Goal: Task Accomplishment & Management: Use online tool/utility

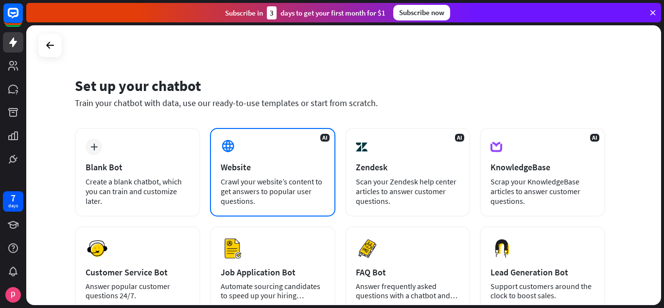
click at [268, 177] on div "Crawl your website’s content to get answers to popular user questions." at bounding box center [273, 191] width 104 height 29
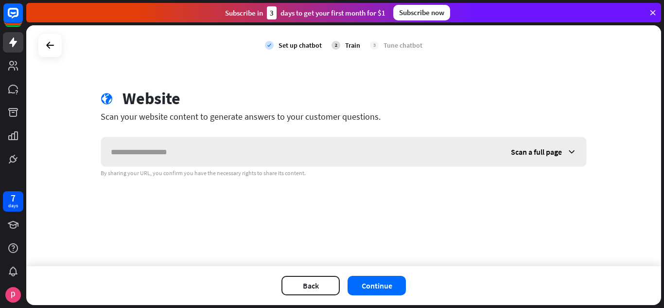
click at [560, 147] on span "Scan a full page" at bounding box center [536, 152] width 51 height 10
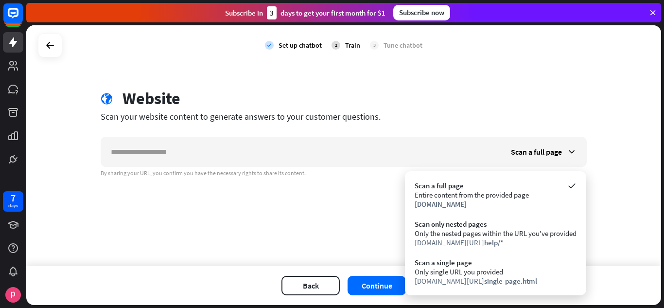
click at [370, 233] on div "check Set up chatbot 2 Train 3 Tune chatbot globe Website Scan your website con…" at bounding box center [343, 145] width 635 height 241
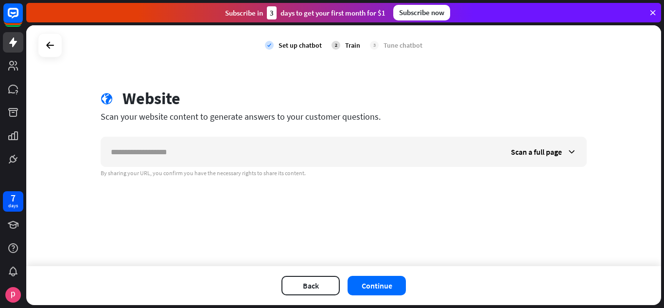
click at [424, 19] on div "Subscribe now" at bounding box center [421, 13] width 57 height 16
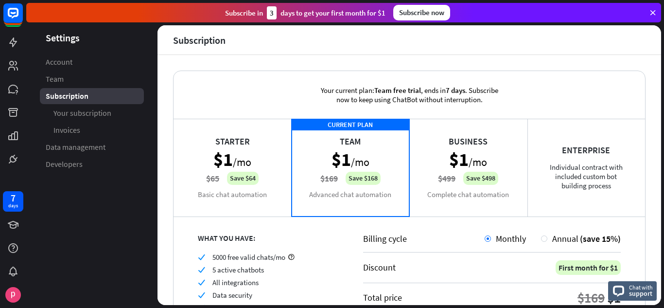
scroll to position [49, 0]
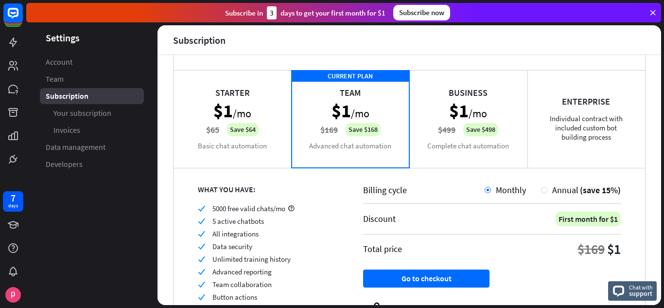
click at [236, 117] on div "Starter $1 /mo $65 Save $64 Basic chat automation" at bounding box center [233, 118] width 118 height 97
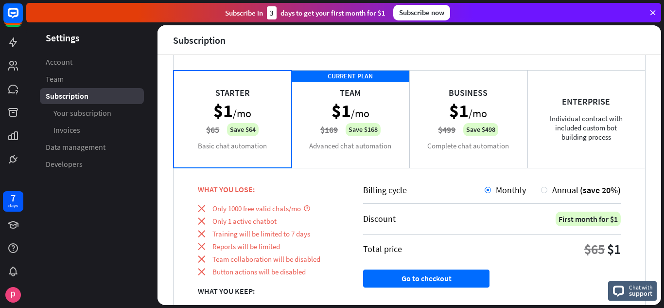
click at [333, 114] on div "CURRENT PLAN Team $1 /mo $169 Save $168 Advanced chat automation" at bounding box center [351, 118] width 118 height 97
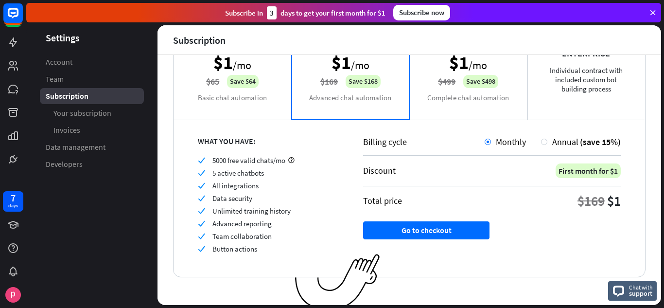
scroll to position [97, 0]
click at [548, 139] on div "Annual (save 15%)" at bounding box center [584, 141] width 73 height 11
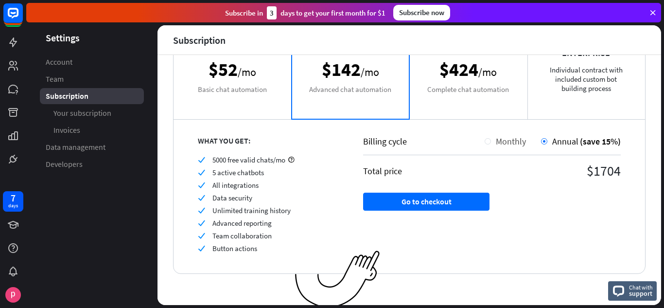
click at [496, 137] on span "Monthly" at bounding box center [511, 141] width 30 height 11
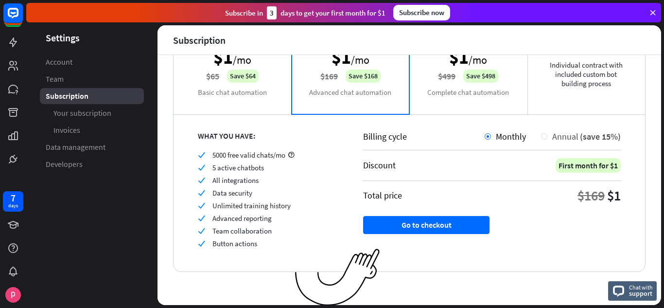
scroll to position [104, 0]
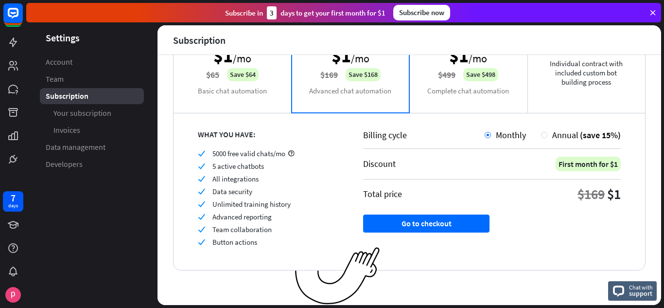
click at [653, 10] on icon at bounding box center [653, 12] width 9 height 9
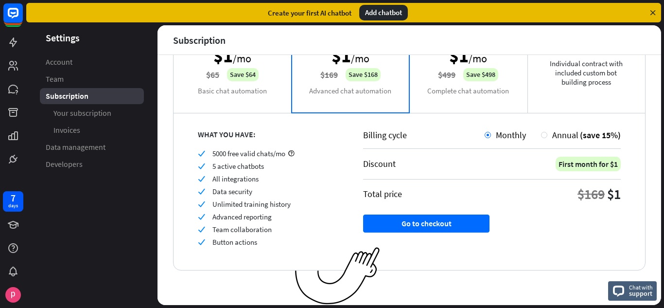
scroll to position [0, 0]
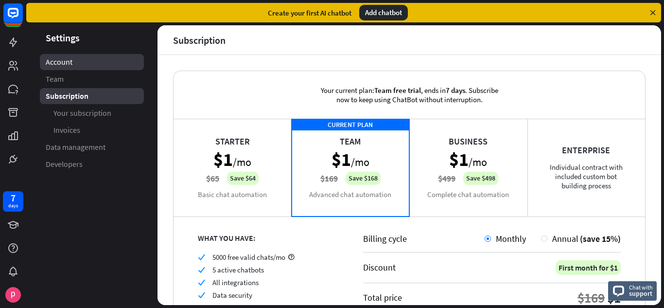
click at [71, 66] on span "Account" at bounding box center [59, 62] width 27 height 10
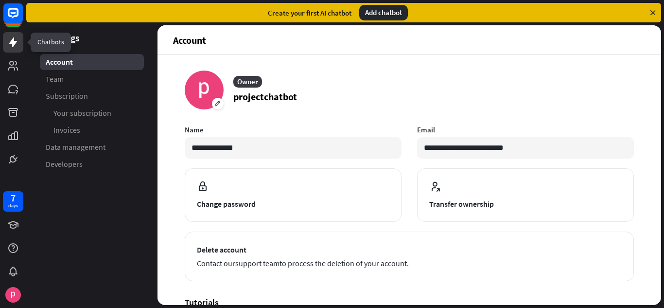
click at [15, 45] on icon at bounding box center [13, 42] width 12 height 12
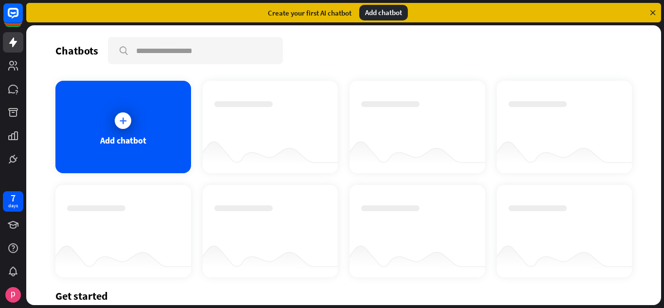
click at [121, 180] on div "Add chatbot" at bounding box center [343, 179] width 577 height 196
click at [121, 156] on div "Add chatbot" at bounding box center [123, 127] width 136 height 92
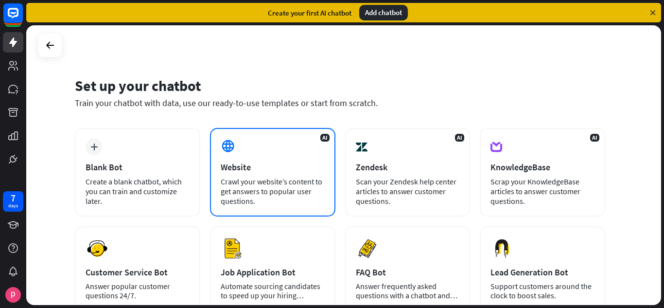
click at [256, 175] on div "AI Website Crawl your website’s content to get answers to popular user question…" at bounding box center [272, 172] width 125 height 89
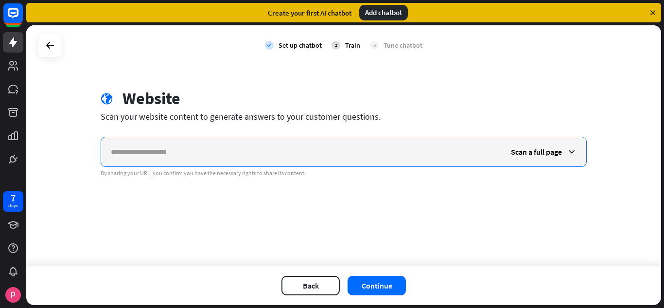
paste input "**********"
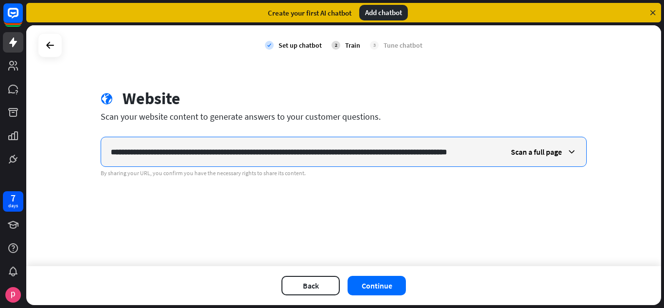
scroll to position [0, 42]
type input "**********"
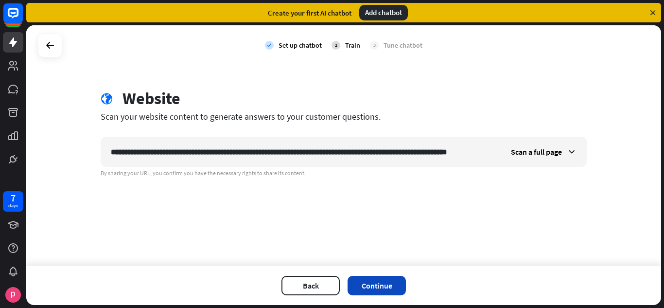
scroll to position [0, 0]
click at [384, 286] on button "Continue" at bounding box center [377, 285] width 58 height 19
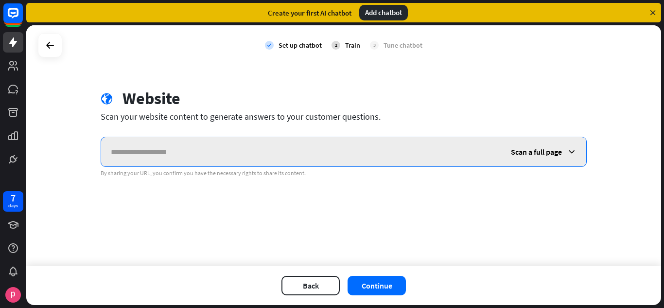
click at [250, 155] on input "text" at bounding box center [300, 151] width 399 height 29
paste input "**********"
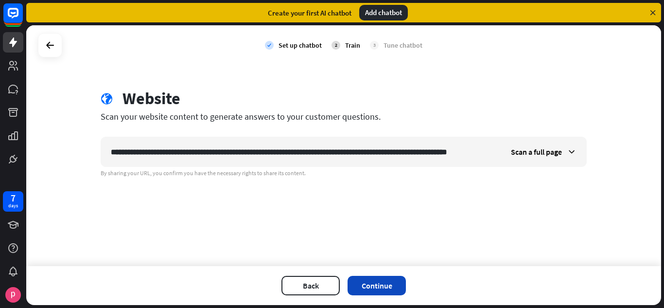
click at [398, 294] on button "Continue" at bounding box center [377, 285] width 58 height 19
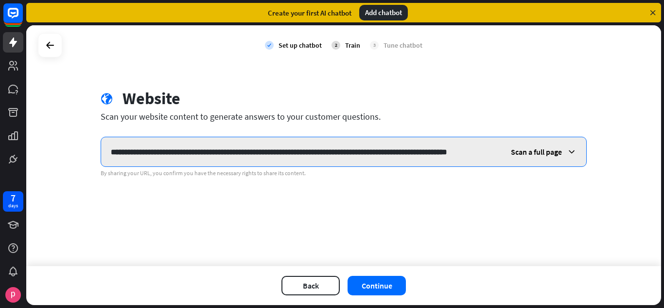
click at [466, 153] on input "**********" at bounding box center [300, 151] width 399 height 29
paste input "text"
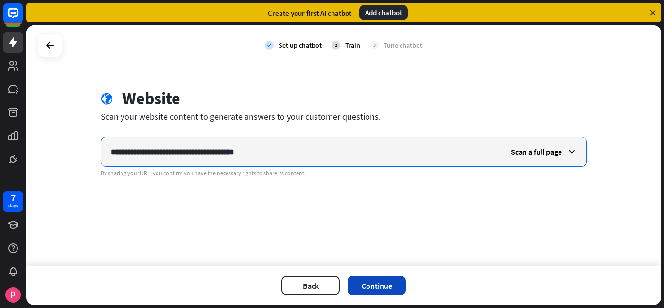
type input "**********"
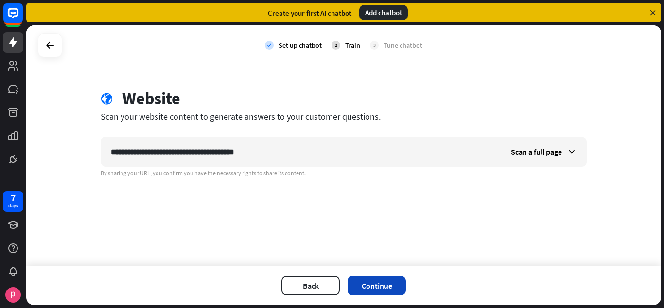
click at [360, 290] on button "Continue" at bounding box center [377, 285] width 58 height 19
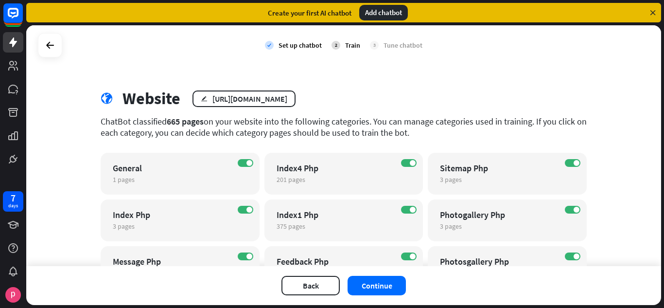
click at [335, 43] on div "2" at bounding box center [336, 45] width 9 height 9
click at [335, 48] on div "2" at bounding box center [336, 45] width 9 height 9
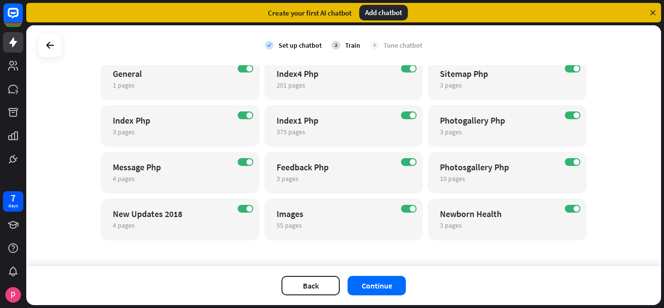
scroll to position [97, 0]
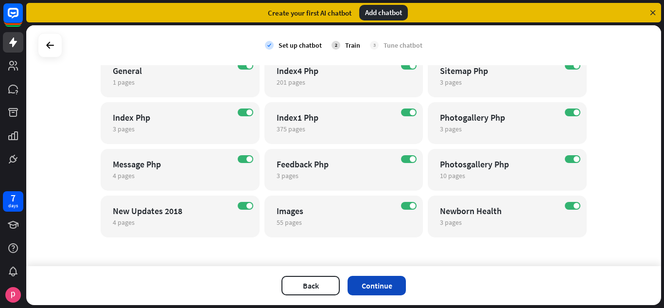
click at [370, 292] on button "Continue" at bounding box center [377, 285] width 58 height 19
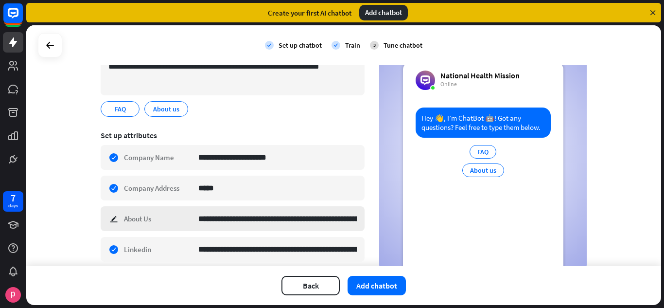
scroll to position [137, 0]
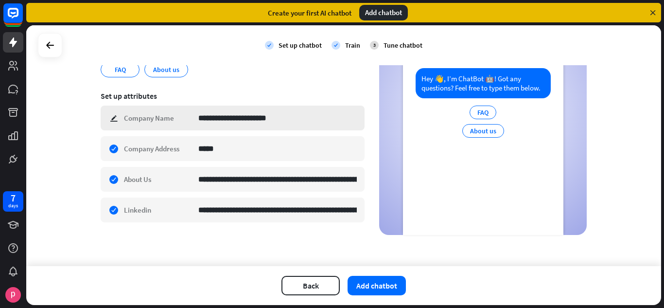
click at [111, 117] on div "**********" at bounding box center [233, 118] width 264 height 25
click at [0, 163] on div at bounding box center [13, 84] width 26 height 169
click at [109, 113] on div "**********" at bounding box center [233, 118] width 264 height 25
type input "********"
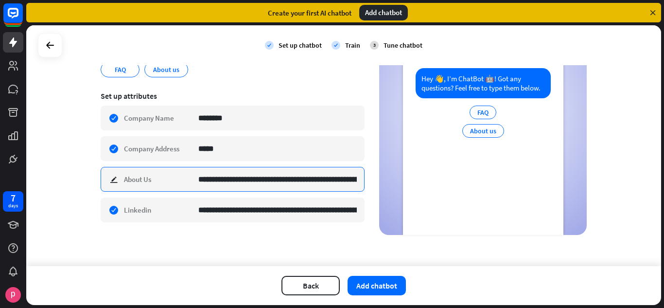
click at [246, 188] on input "**********" at bounding box center [277, 179] width 159 height 24
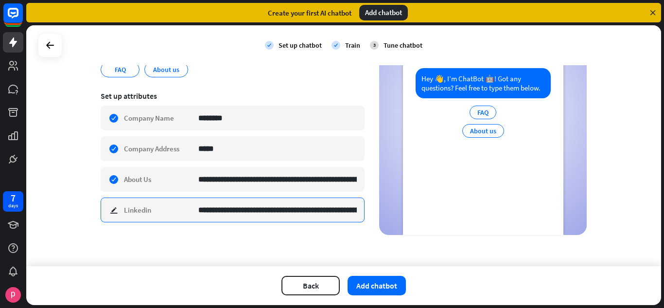
click at [313, 218] on input "**********" at bounding box center [277, 210] width 159 height 24
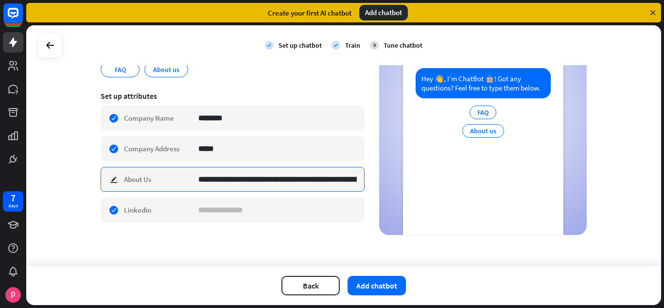
click at [311, 175] on input "**********" at bounding box center [277, 179] width 159 height 24
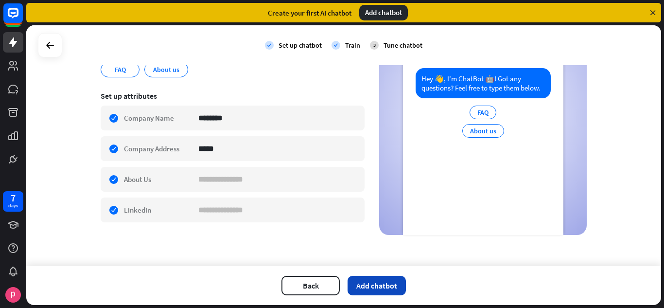
click at [365, 279] on button "Add chatbot" at bounding box center [377, 285] width 58 height 19
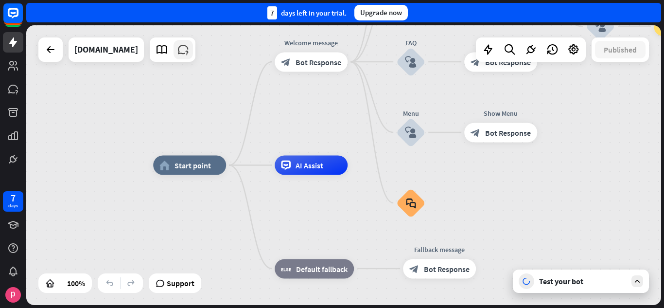
click at [174, 57] on link at bounding box center [183, 49] width 19 height 19
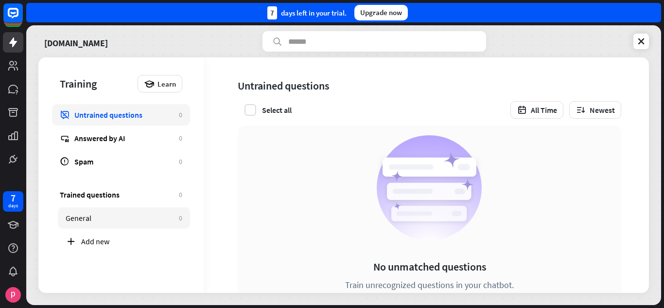
click at [135, 226] on link "General 0" at bounding box center [124, 217] width 132 height 21
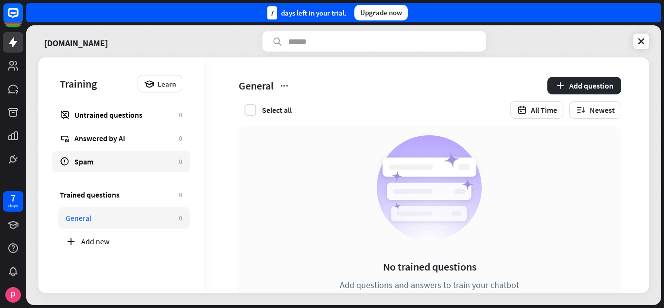
click at [111, 162] on div "Spam" at bounding box center [124, 162] width 100 height 10
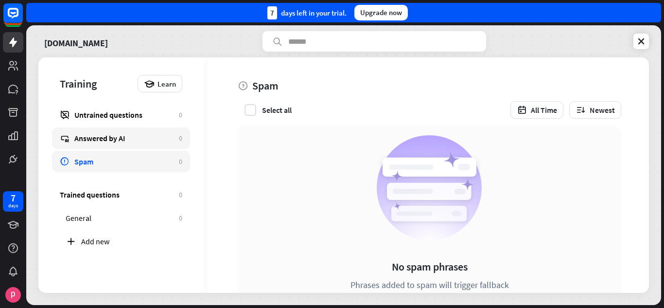
click at [120, 137] on div "Answered by AI" at bounding box center [124, 138] width 100 height 10
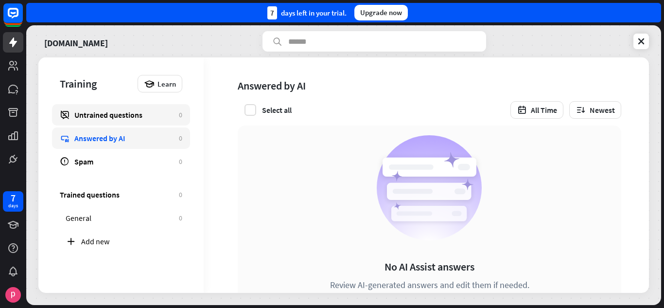
click at [129, 120] on link "Untrained questions 0" at bounding box center [121, 114] width 138 height 21
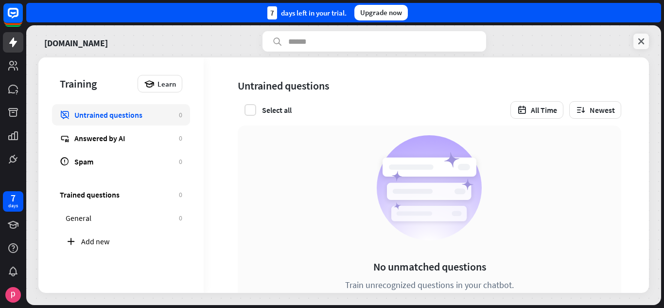
click at [637, 44] on icon at bounding box center [642, 41] width 10 height 10
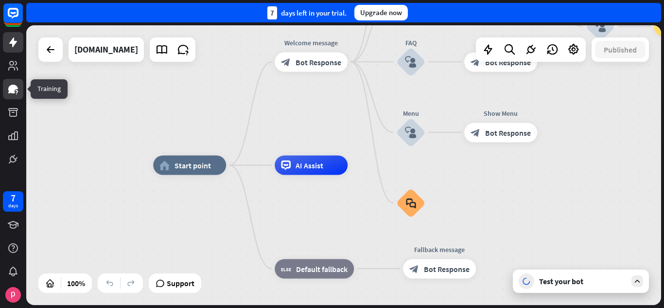
click at [18, 92] on icon at bounding box center [16, 91] width 2 height 3
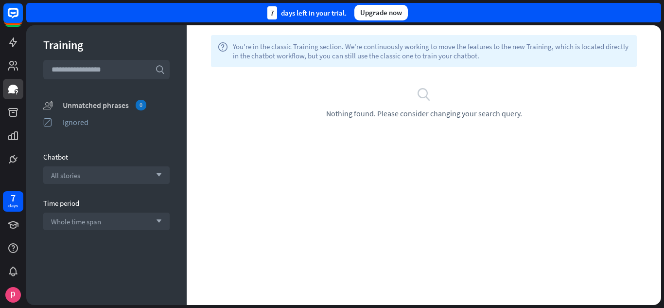
click at [103, 104] on div "Unmatched phrases 0" at bounding box center [116, 105] width 107 height 11
click at [11, 53] on div at bounding box center [13, 84] width 26 height 169
click at [17, 44] on icon at bounding box center [13, 42] width 12 height 12
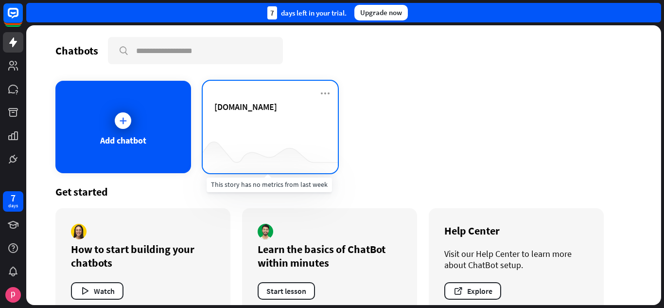
click at [267, 147] on div at bounding box center [271, 153] width 136 height 37
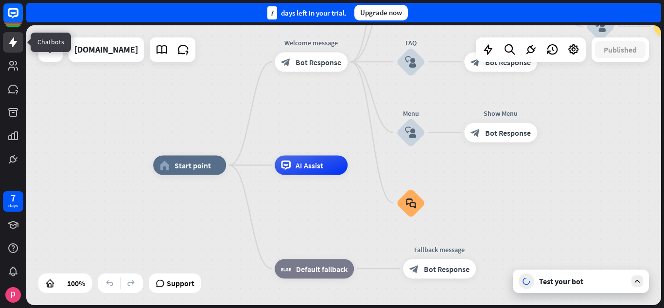
click at [17, 43] on icon at bounding box center [13, 42] width 12 height 12
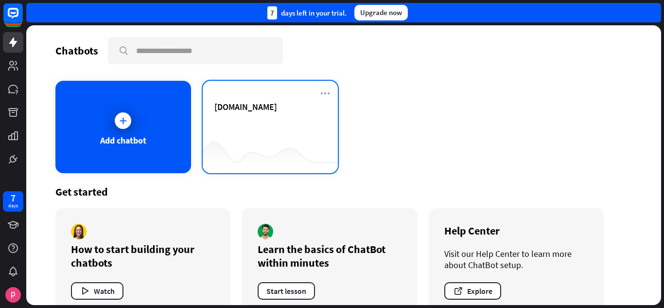
click at [330, 94] on div "[DOMAIN_NAME]" at bounding box center [271, 127] width 136 height 92
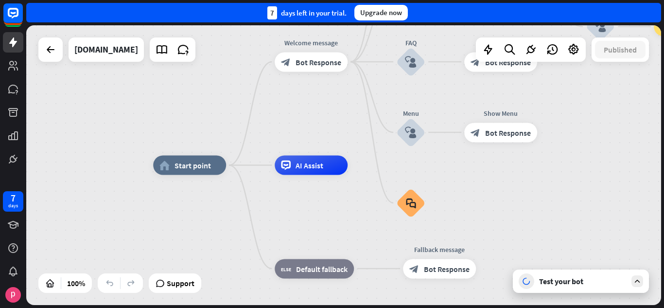
click at [60, 48] on div at bounding box center [50, 49] width 24 height 24
click at [156, 49] on icon at bounding box center [162, 49] width 13 height 13
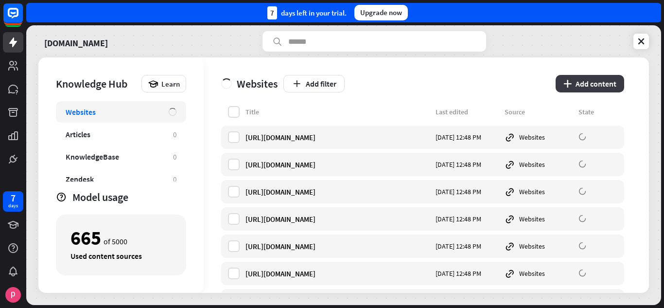
click at [575, 87] on button "plus Add content" at bounding box center [590, 84] width 69 height 18
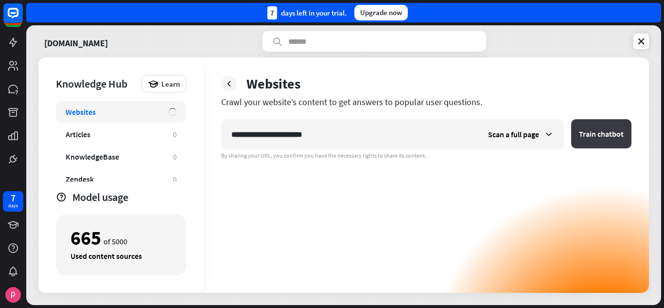
type input "**********"
click at [596, 138] on button "Train chatbot" at bounding box center [601, 133] width 60 height 29
click at [609, 123] on button "Train chatbot" at bounding box center [601, 133] width 60 height 29
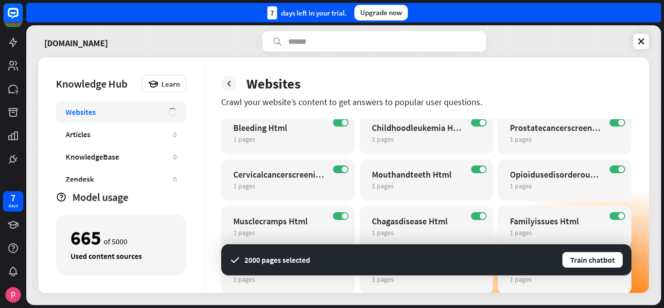
scroll to position [2043, 0]
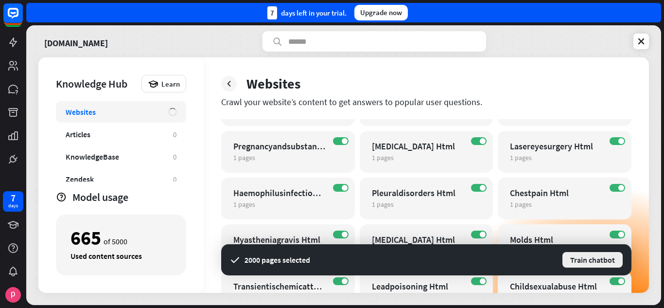
click at [571, 261] on button "Train chatbot" at bounding box center [593, 260] width 62 height 18
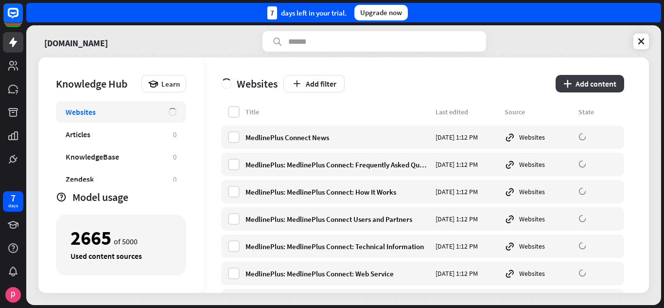
click at [591, 92] on button "plus Add content" at bounding box center [590, 84] width 69 height 18
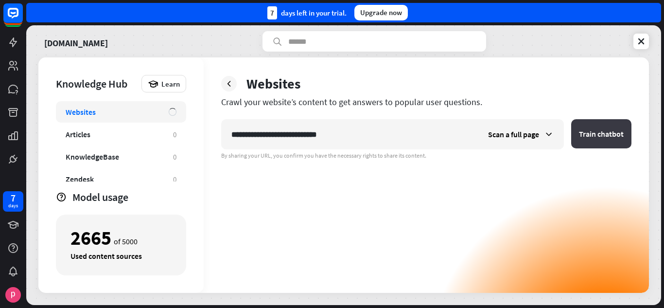
click at [618, 139] on button "Train chatbot" at bounding box center [601, 133] width 60 height 29
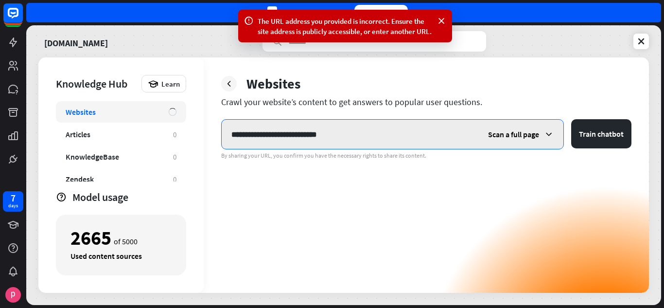
click at [400, 130] on input "**********" at bounding box center [350, 134] width 257 height 29
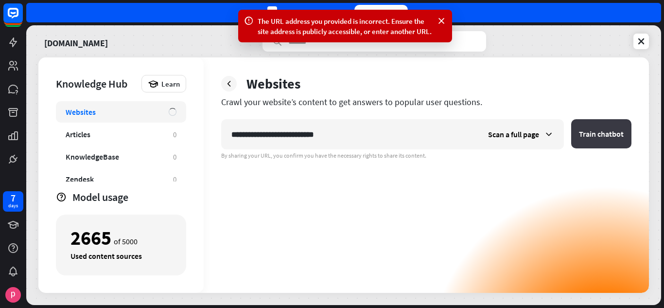
click at [627, 140] on button "Train chatbot" at bounding box center [601, 133] width 60 height 29
click at [553, 129] on div "Scan a full page" at bounding box center [521, 134] width 85 height 29
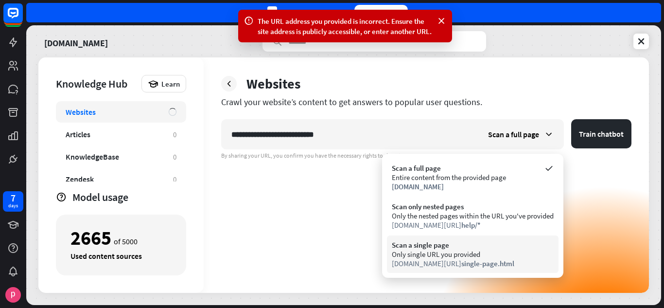
click at [486, 250] on div "Only single URL you provided" at bounding box center [473, 253] width 162 height 9
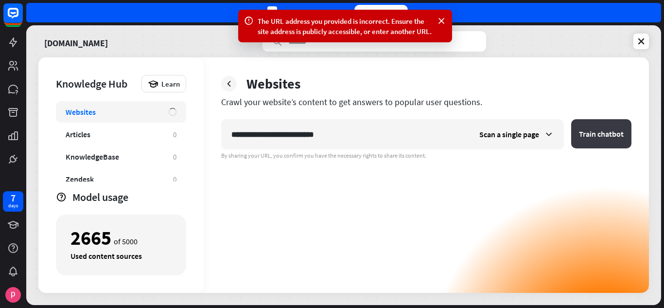
click at [596, 123] on button "Train chatbot" at bounding box center [601, 133] width 60 height 29
click at [538, 140] on div "Scan a single page" at bounding box center [517, 134] width 94 height 29
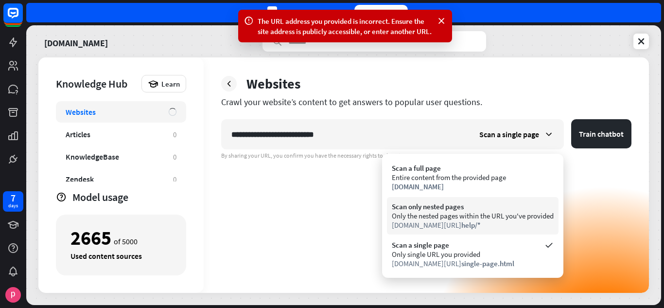
click at [498, 230] on div "Scan only nested pages Only the nested pages within the URL you've provided [DO…" at bounding box center [473, 215] width 172 height 37
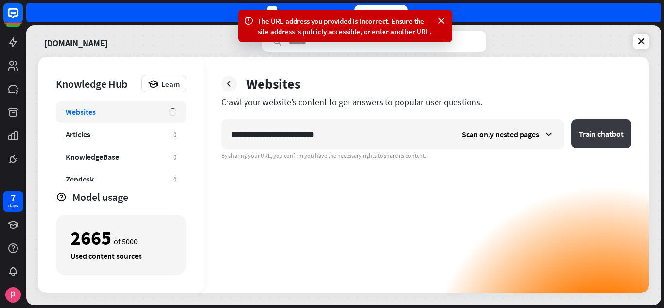
click at [592, 127] on button "Train chatbot" at bounding box center [601, 133] width 60 height 29
click at [535, 139] on div "Scan only nested pages" at bounding box center [507, 134] width 111 height 29
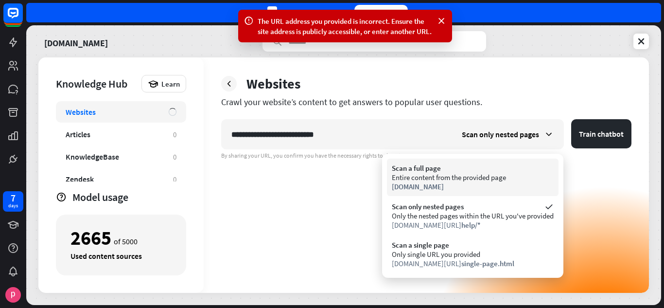
click at [516, 178] on div "Entire content from the provided page" at bounding box center [473, 177] width 162 height 9
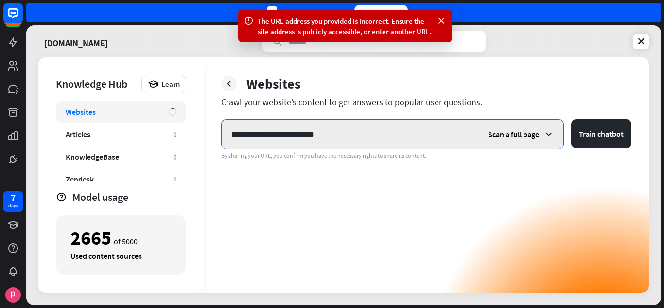
click at [366, 144] on input "**********" at bounding box center [350, 134] width 257 height 29
click at [571, 119] on button "Train chatbot" at bounding box center [601, 133] width 60 height 29
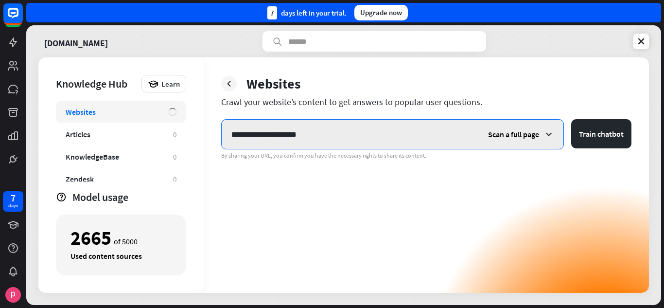
paste input "*******"
type input "**********"
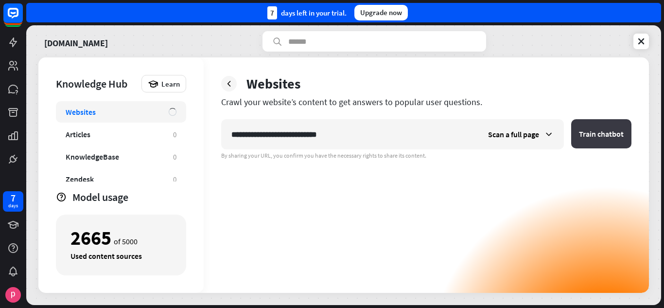
click at [593, 137] on button "Train chatbot" at bounding box center [601, 133] width 60 height 29
